Goal: Entertainment & Leisure: Consume media (video, audio)

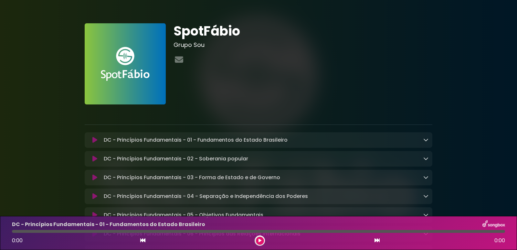
click at [258, 241] on button at bounding box center [260, 241] width 8 height 8
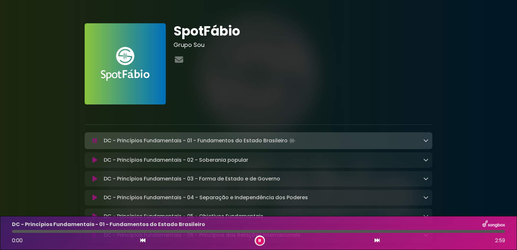
scroll to position [32, 0]
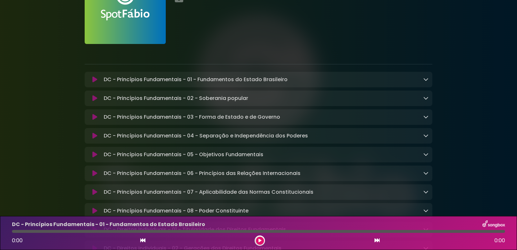
scroll to position [65, 0]
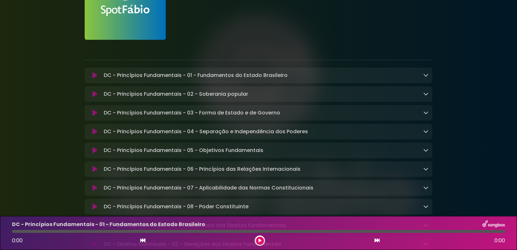
click at [200, 75] on p "DC - Princípios Fundamentais - 01 - Fundamentos do Estado Brasileiro Loading Tr…" at bounding box center [196, 75] width 184 height 8
click at [426, 76] on icon at bounding box center [426, 74] width 5 height 5
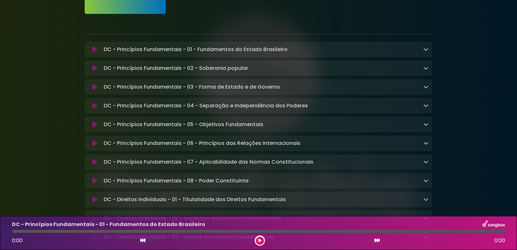
scroll to position [97, 0]
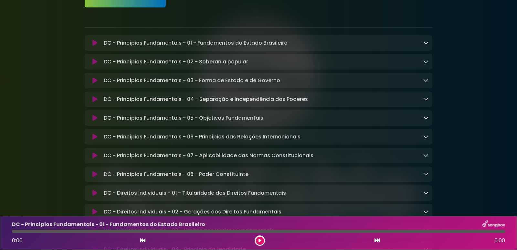
click at [259, 241] on icon at bounding box center [260, 241] width 3 height 4
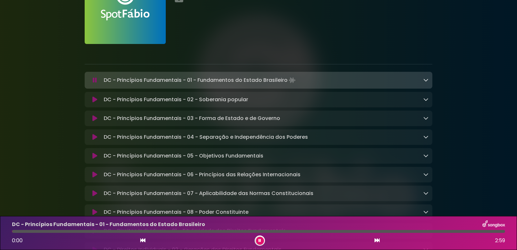
scroll to position [32, 0]
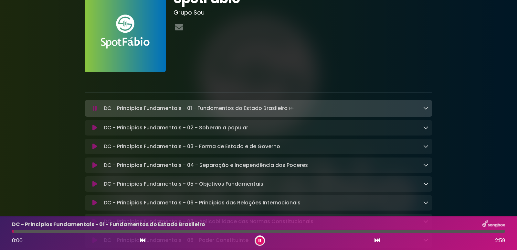
click at [248, 107] on p "DC - Princípios Fundamentais - 01 - Fundamentos do Estado Brasileiro Loading Tr…" at bounding box center [200, 108] width 193 height 9
click at [424, 108] on icon at bounding box center [426, 107] width 5 height 5
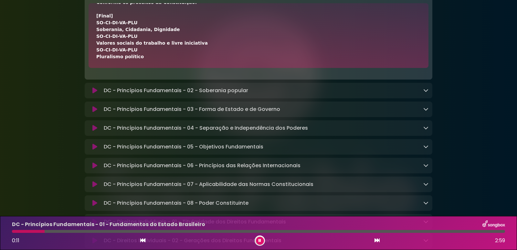
scroll to position [129, 0]
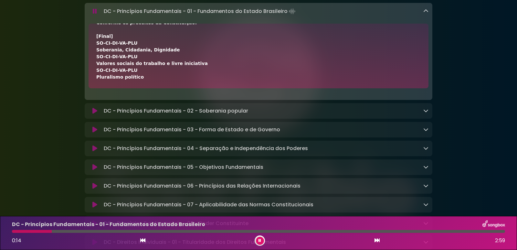
click at [258, 241] on button at bounding box center [260, 241] width 8 height 8
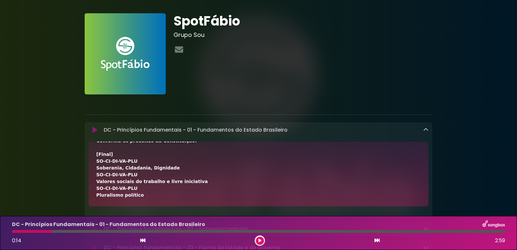
scroll to position [0, 0]
